Goal: Navigation & Orientation: Find specific page/section

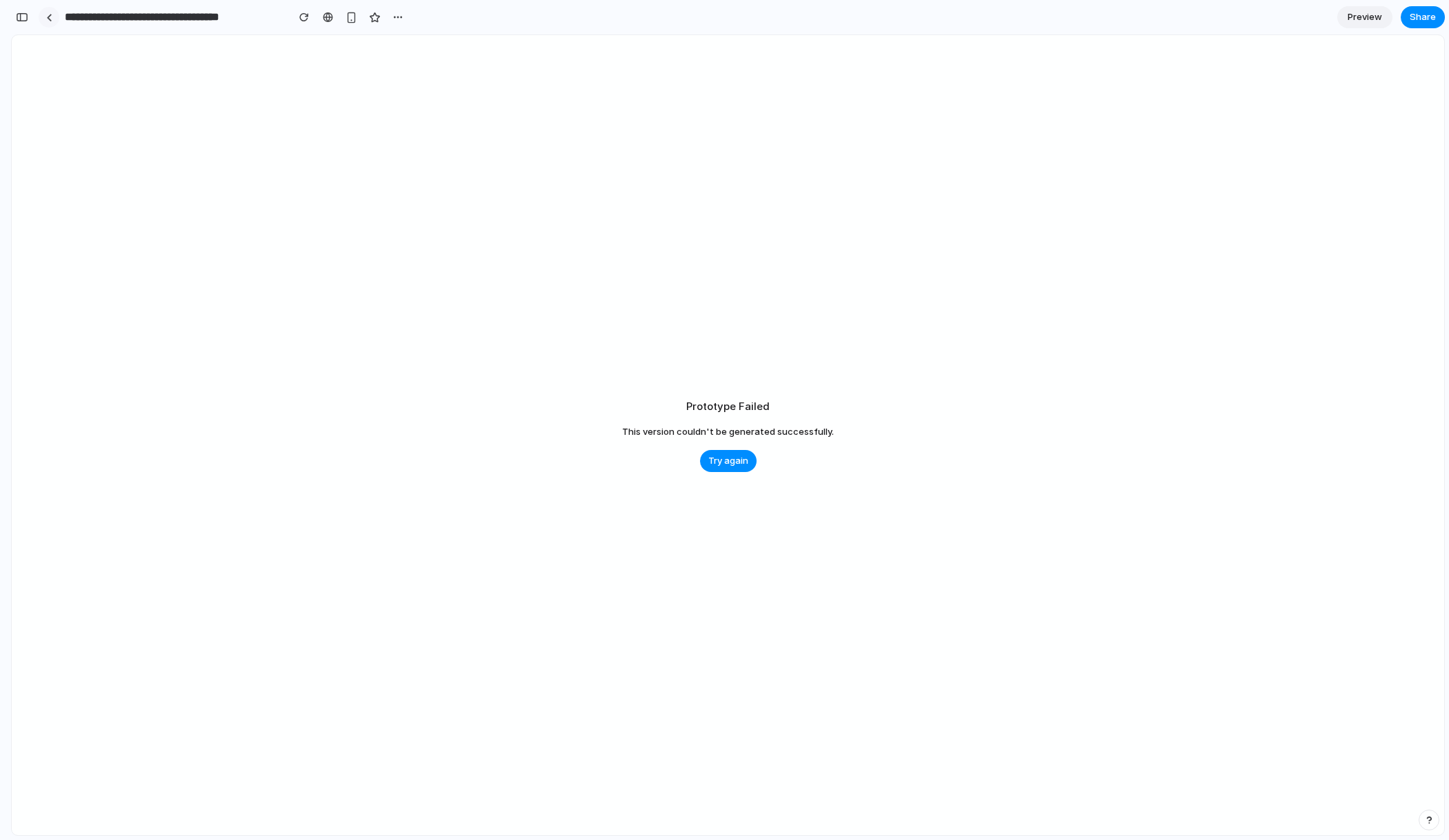
click at [48, 18] on div at bounding box center [48, 18] width 6 height 8
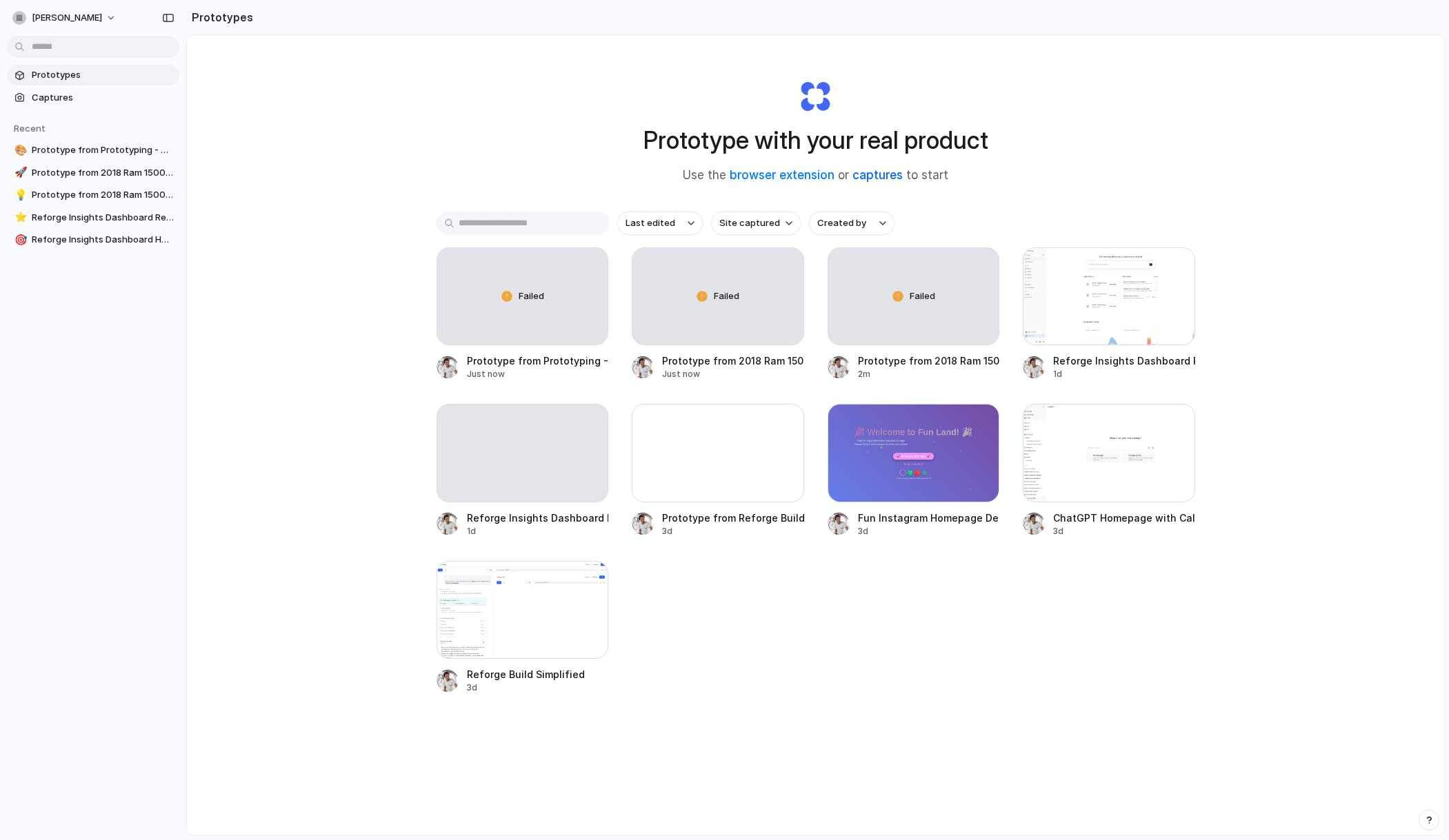
click at [888, 175] on link "captures" at bounding box center [877, 175] width 50 height 14
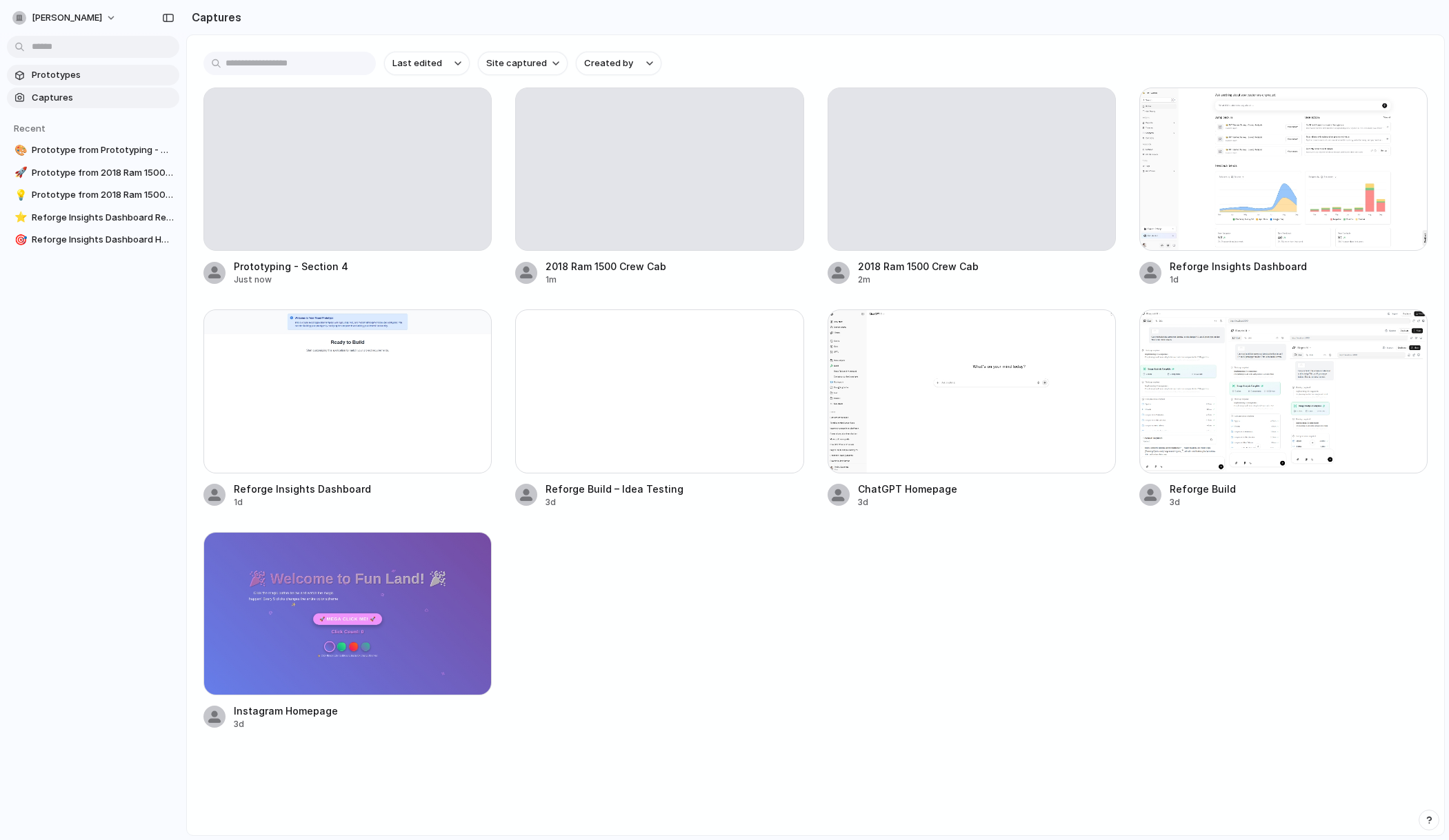
click at [64, 82] on link "Prototypes" at bounding box center [93, 75] width 173 height 21
